Goal: Transaction & Acquisition: Purchase product/service

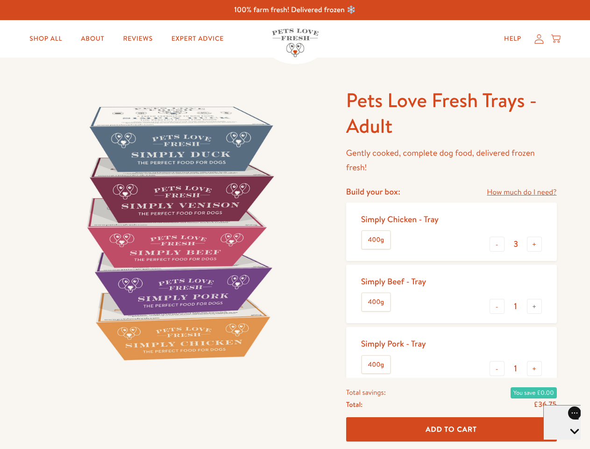
click at [295, 224] on img at bounding box center [179, 232] width 290 height 290
click at [522, 192] on link "How much do I need?" at bounding box center [522, 192] width 70 height 13
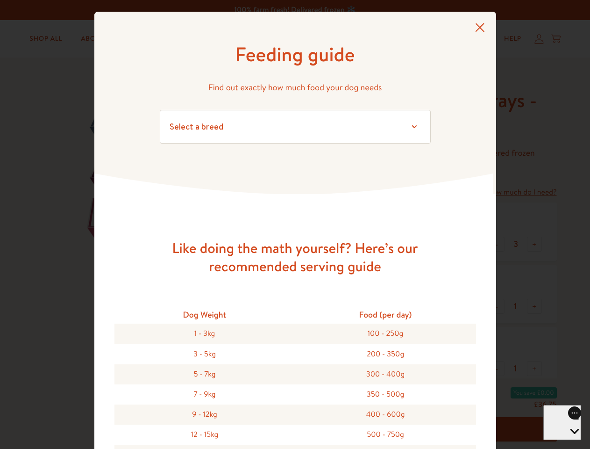
click at [497, 244] on div "Feeding guide Find out exactly how much food your dog needs Select a breed Affe…" at bounding box center [295, 224] width 590 height 449
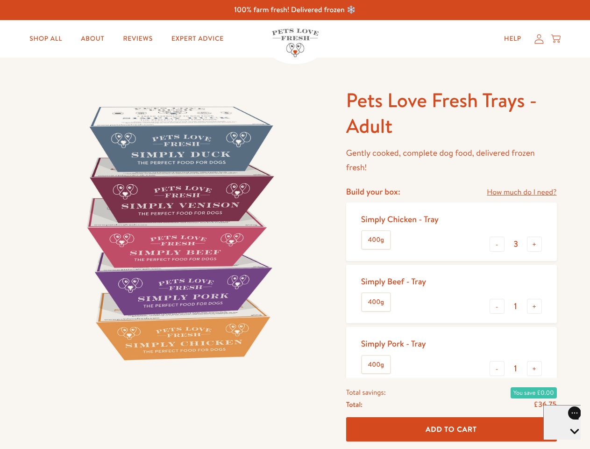
click at [535, 244] on button "+" at bounding box center [534, 243] width 15 height 15
type input "4"
click at [497, 306] on button "-" at bounding box center [497, 306] width 15 height 15
click at [535, 306] on button "+" at bounding box center [534, 306] width 15 height 15
type input "1"
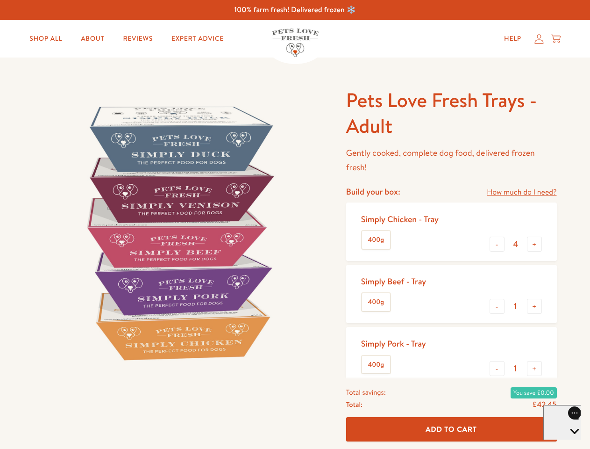
click at [497, 368] on button "-" at bounding box center [497, 368] width 15 height 15
click at [535, 368] on button "+" at bounding box center [534, 368] width 15 height 15
type input "1"
click at [451, 429] on span "Add To Cart" at bounding box center [451, 429] width 51 height 10
click at [570, 443] on icon "Open gorgias live chat" at bounding box center [574, 447] width 9 height 9
